Goal: Find specific page/section: Find specific page/section

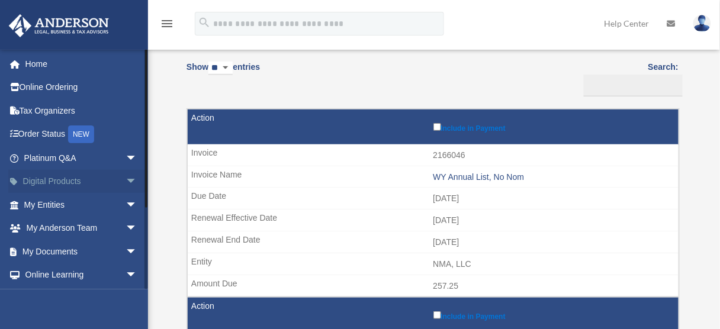
scroll to position [47, 0]
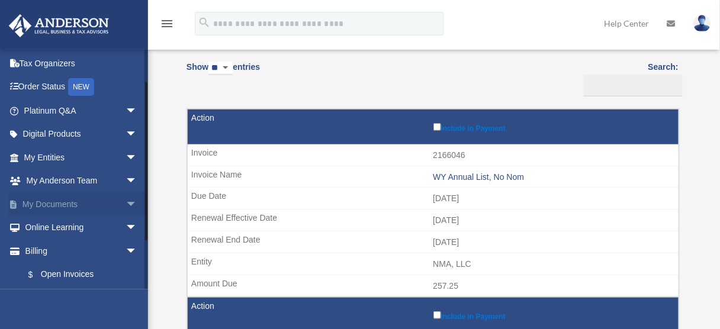
click at [126, 208] on span "arrow_drop_down" at bounding box center [138, 204] width 24 height 24
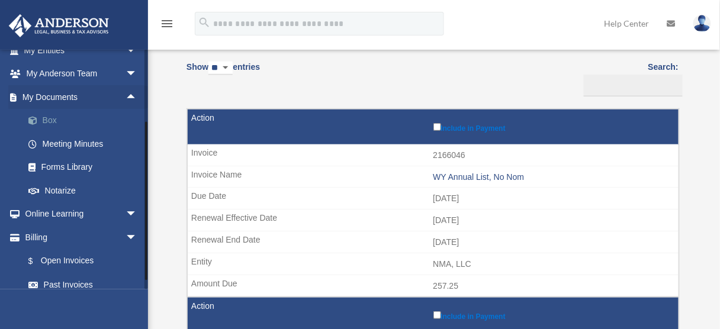
scroll to position [189, 0]
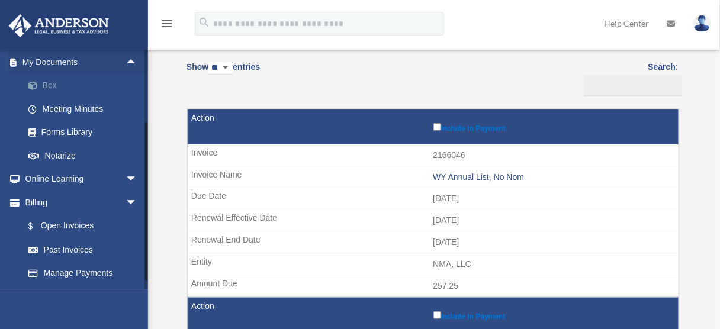
click at [47, 87] on link "Box" at bounding box center [86, 86] width 139 height 24
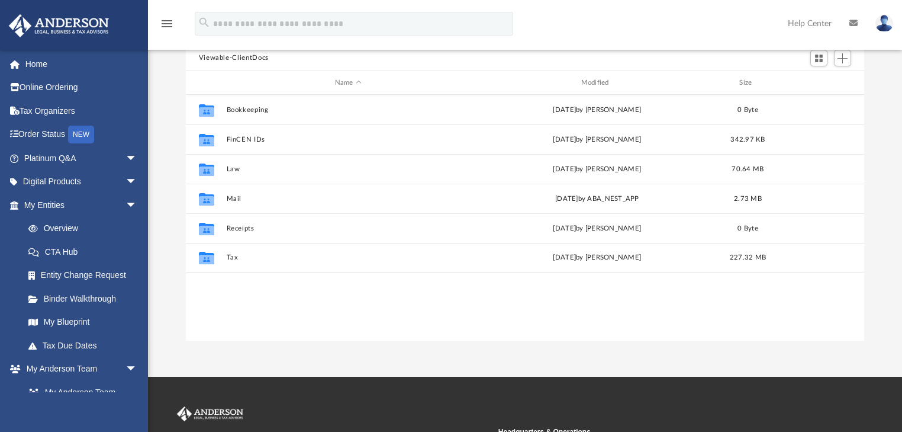
scroll to position [95, 0]
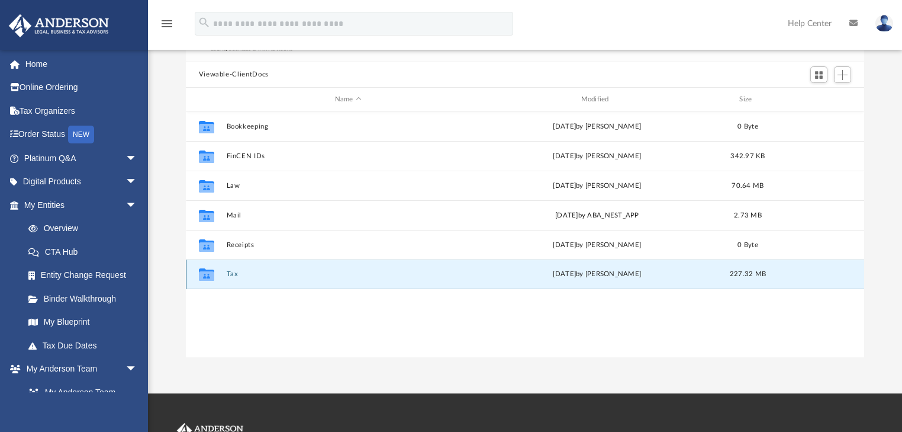
click at [233, 277] on button "Tax" at bounding box center [348, 275] width 244 height 8
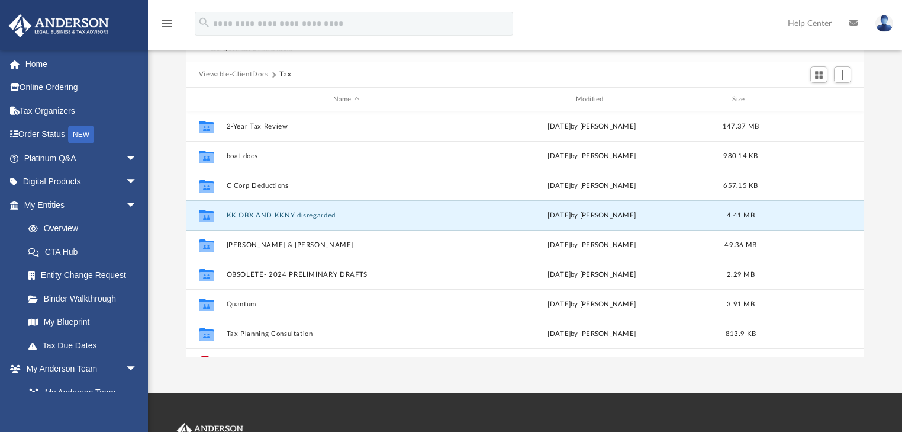
click at [277, 214] on button "KK OBX AND KKNY disregarded" at bounding box center [346, 215] width 240 height 8
